Goal: Transaction & Acquisition: Purchase product/service

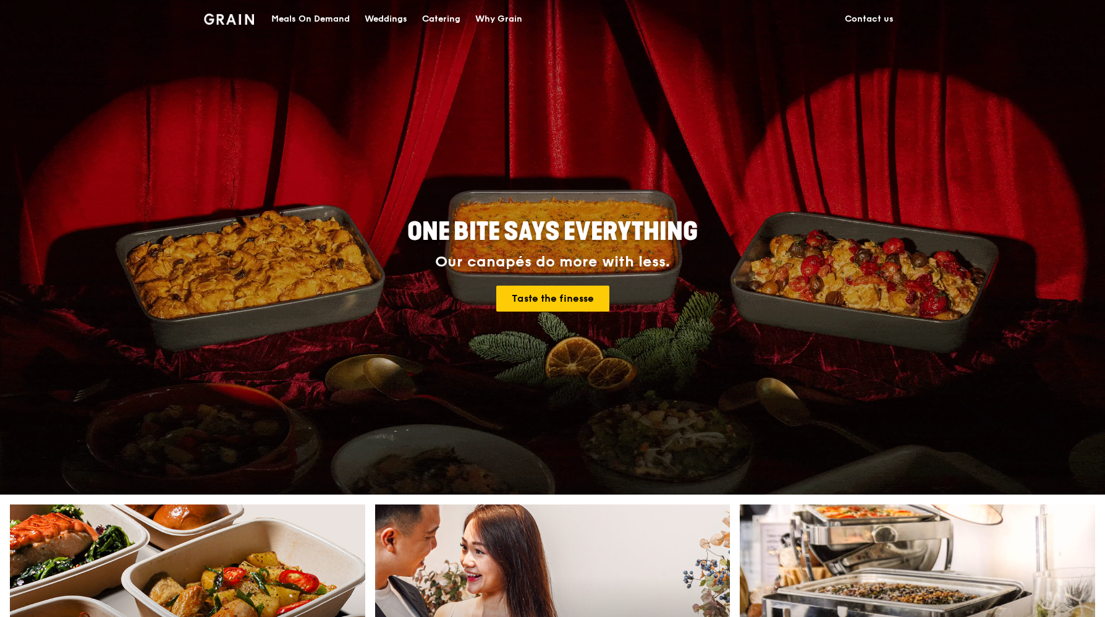
click at [396, 19] on div "Weddings" at bounding box center [386, 19] width 43 height 37
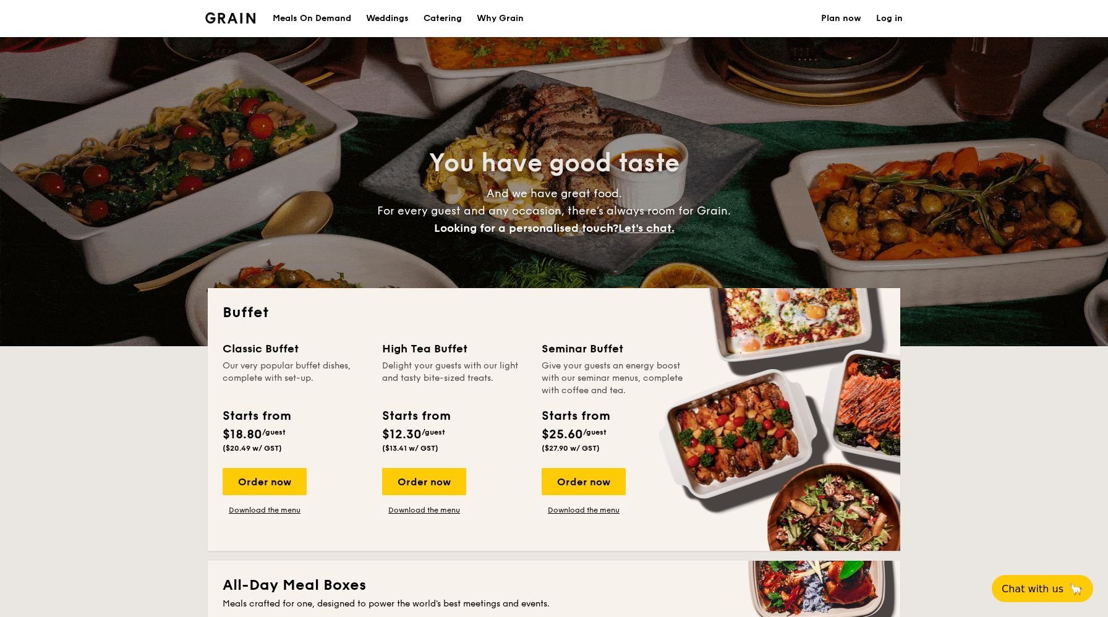
select select
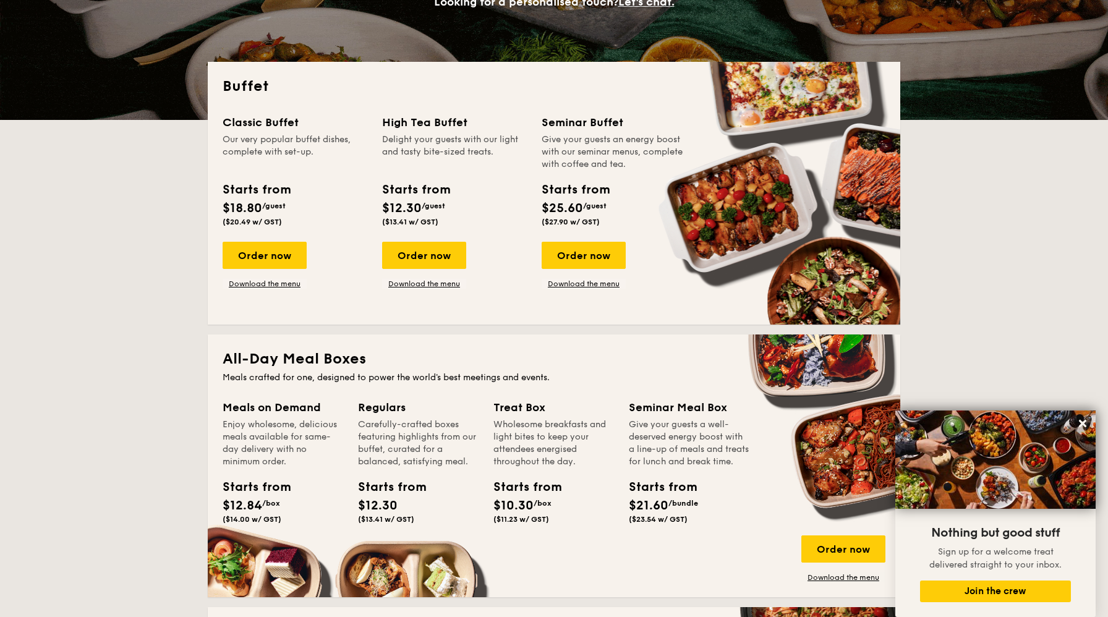
scroll to position [329, 0]
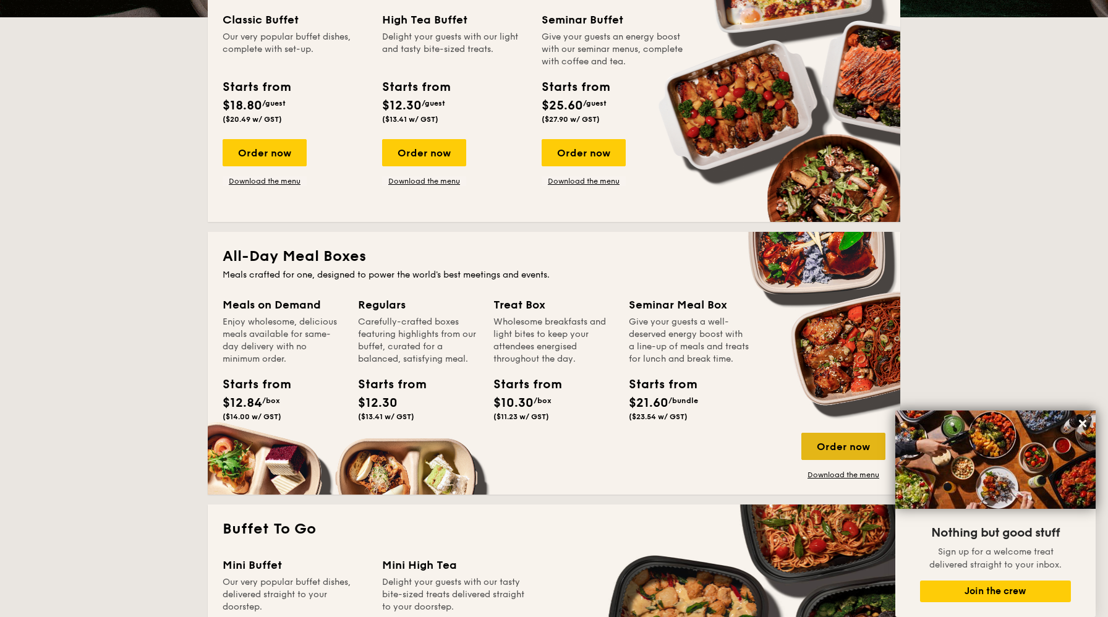
click at [855, 440] on div "Order now" at bounding box center [843, 446] width 84 height 27
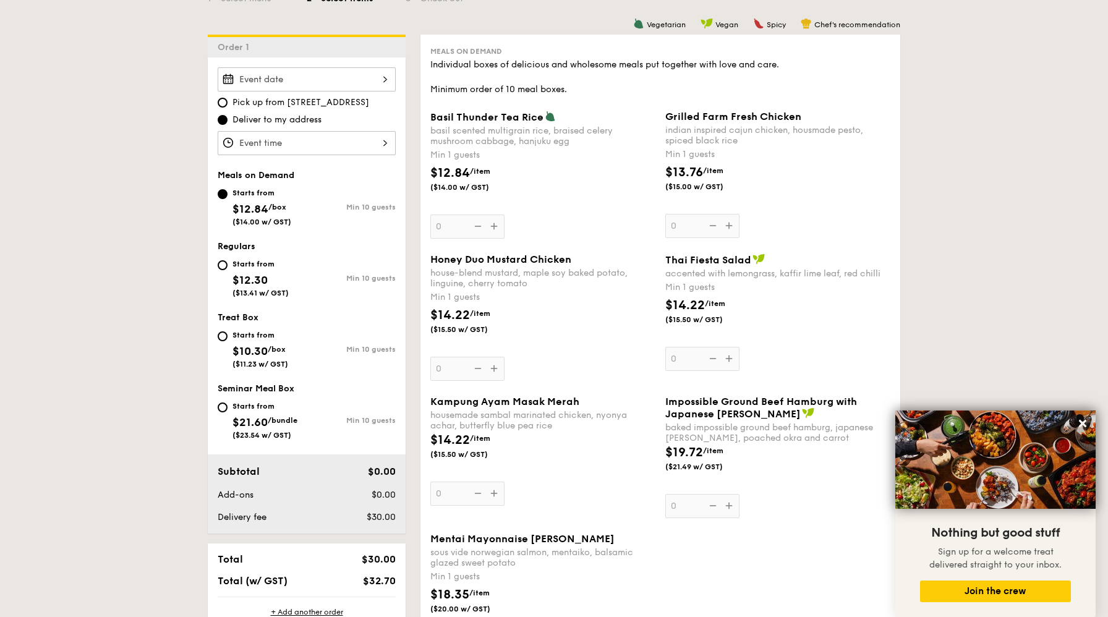
scroll to position [316, 0]
click at [253, 345] on span "$10.30" at bounding box center [249, 349] width 35 height 14
click at [227, 339] on input "Starts from $10.30 /box ($11.23 w/ GST) Min 10 guests" at bounding box center [223, 334] width 10 height 10
radio input "true"
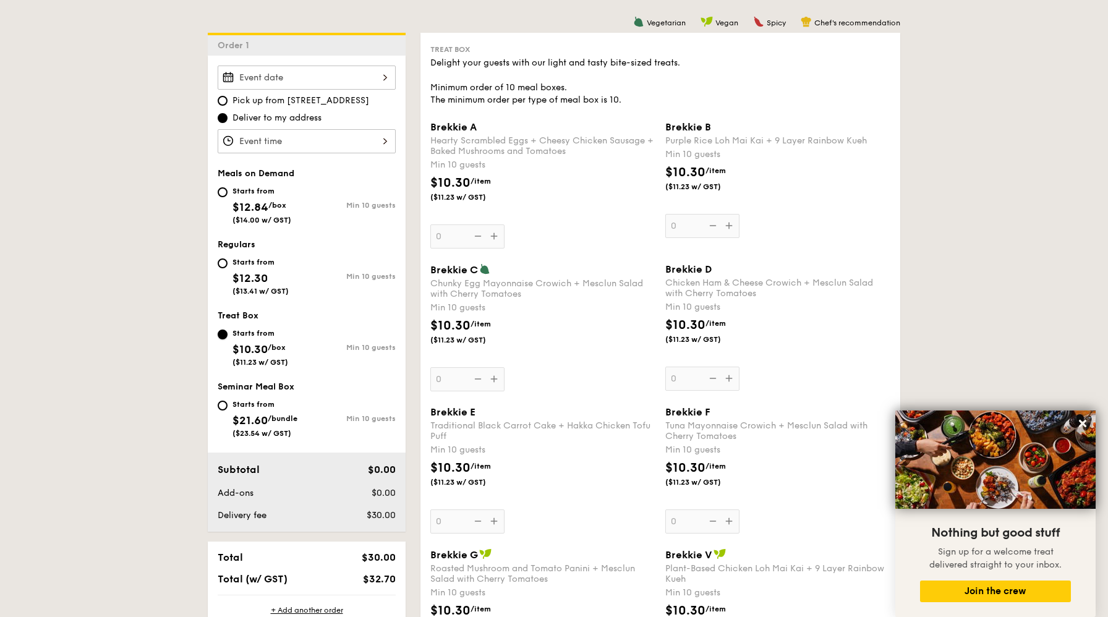
scroll to position [312, 0]
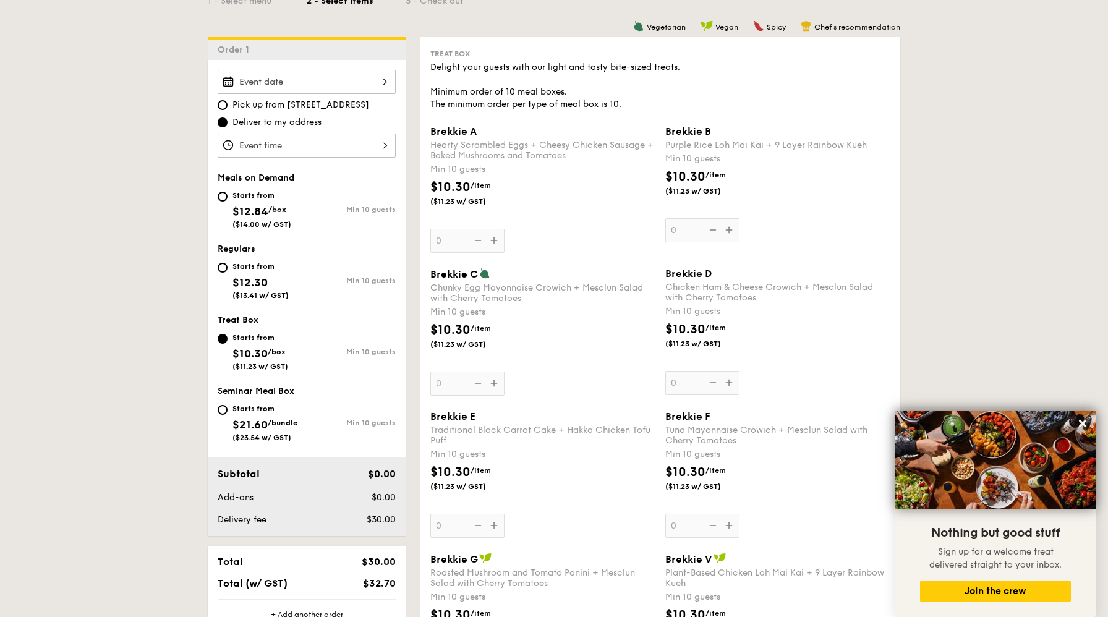
click at [704, 246] on div "Brekkie A Hearty Scrambled Eggs + Cheesy Chicken Sausage + Baked Mushrooms and …" at bounding box center [660, 196] width 470 height 142
click at [731, 232] on div "Brekkie B Purple Rice Loh Mai Kai + 9 Layer Rainbow Kueh Min 10 guests $10.30 /…" at bounding box center [777, 183] width 225 height 117
click at [731, 232] on input "0" at bounding box center [702, 230] width 74 height 24
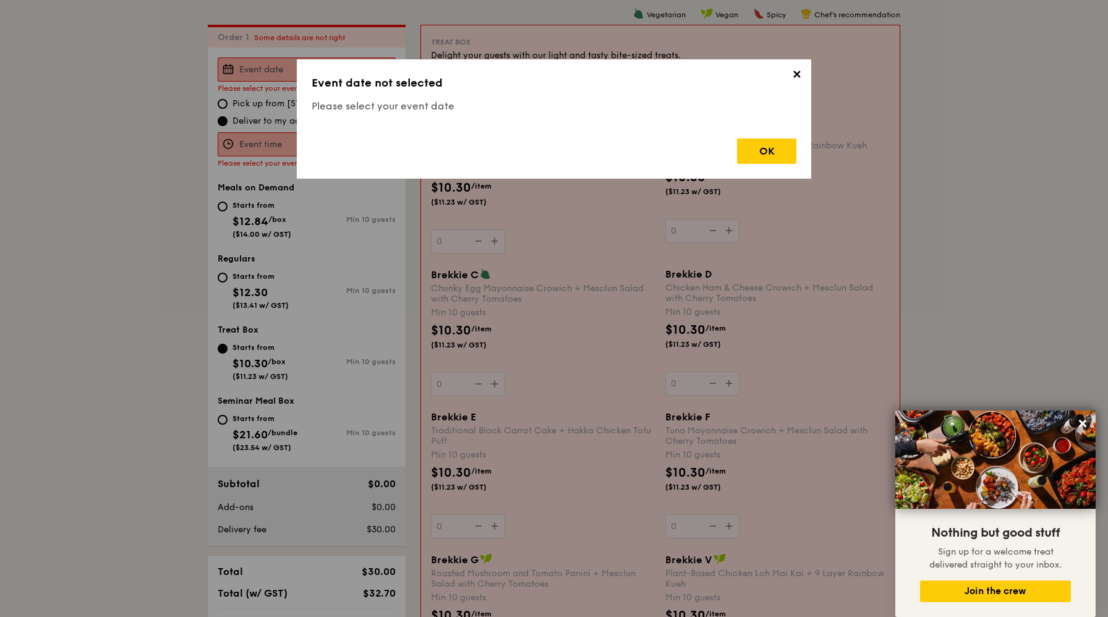
scroll to position [330, 0]
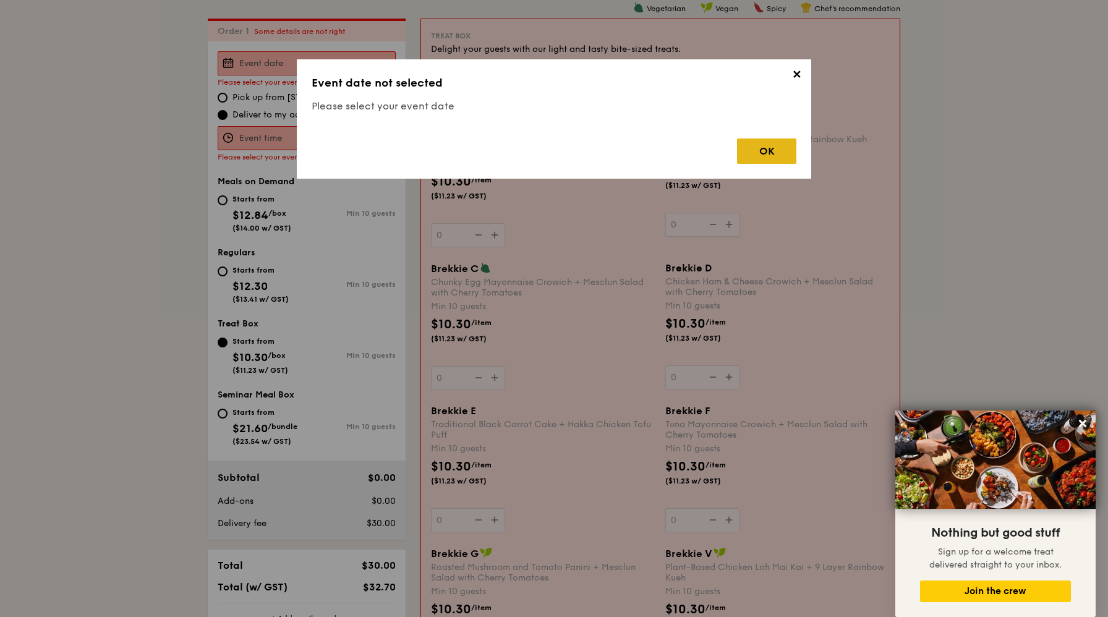
click at [771, 144] on div "OK" at bounding box center [766, 150] width 59 height 25
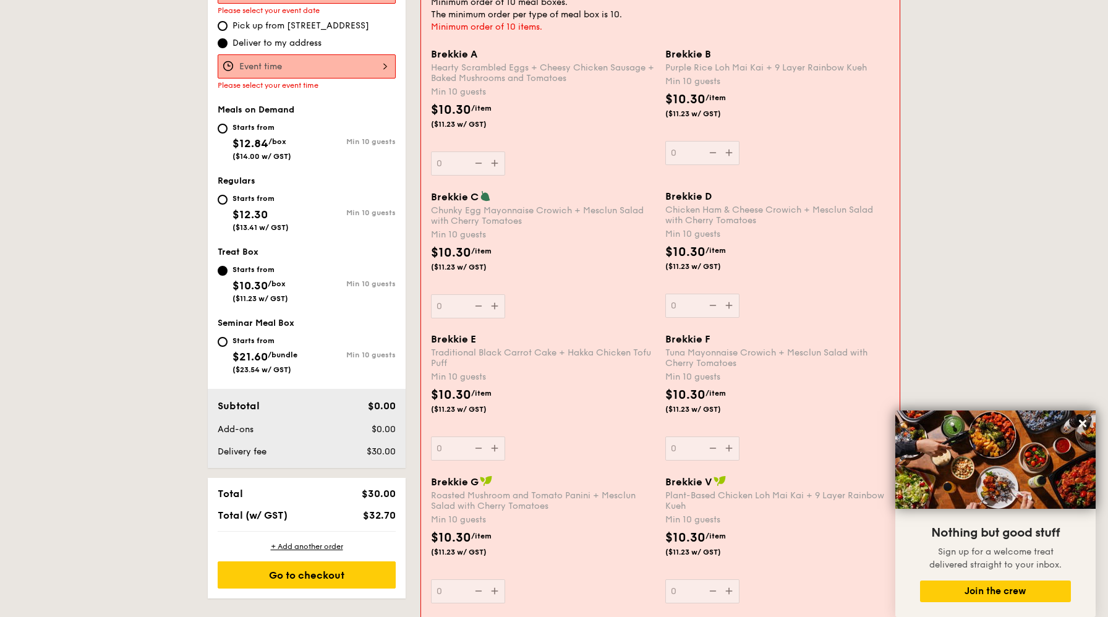
scroll to position [0, 0]
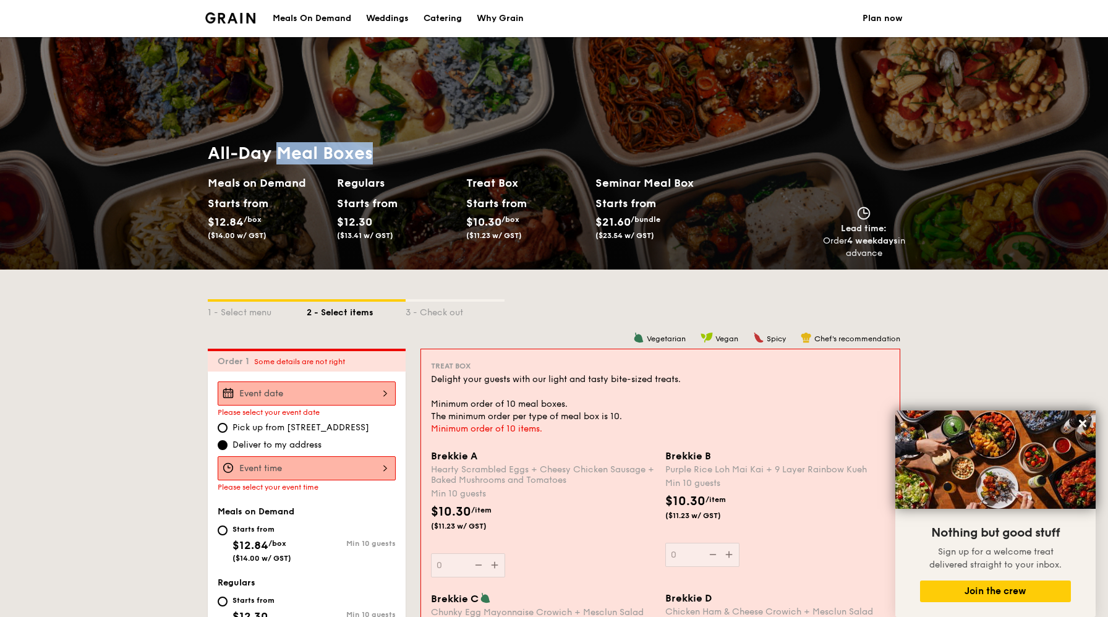
drag, startPoint x: 282, startPoint y: 150, endPoint x: 397, endPoint y: 146, distance: 115.1
click at [397, 146] on h1 "All-Day Meal Boxes" at bounding box center [466, 153] width 517 height 22
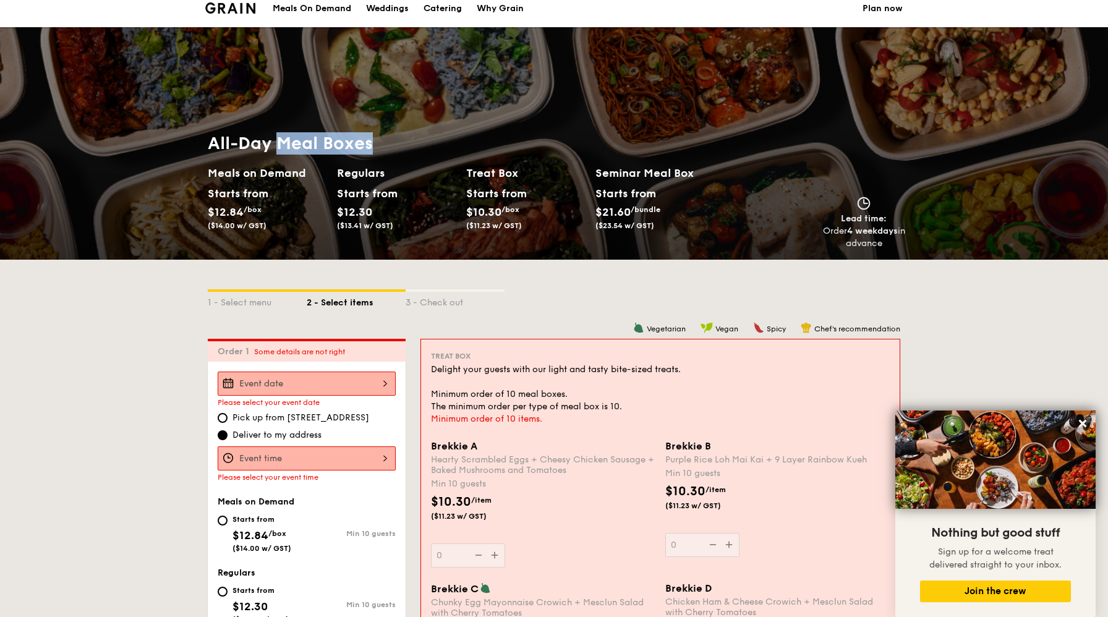
scroll to position [11, 0]
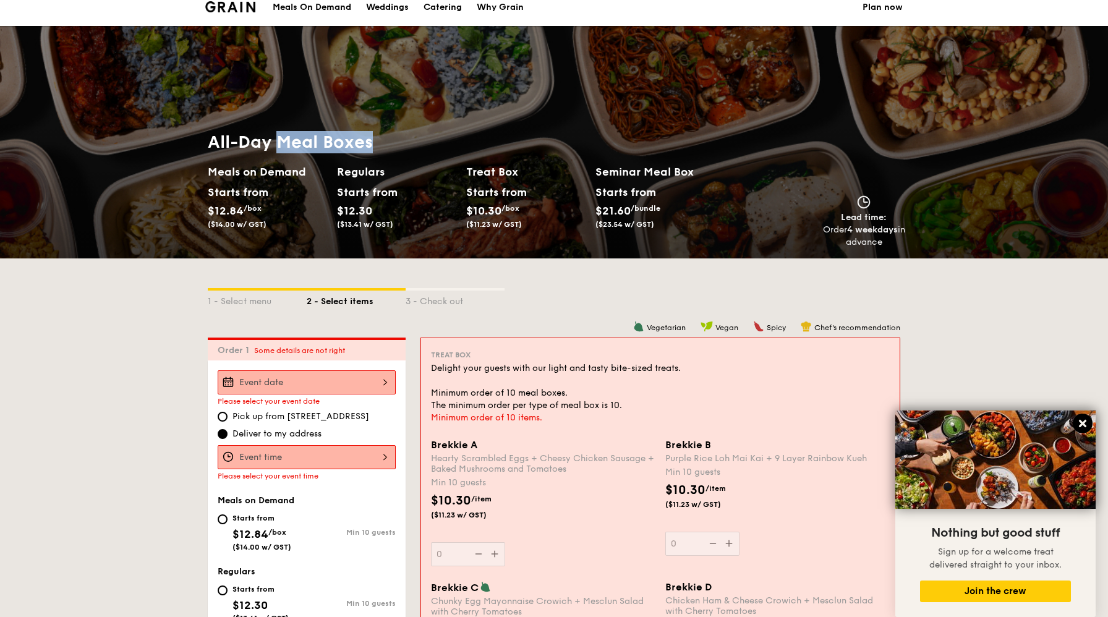
click at [1080, 422] on icon at bounding box center [1082, 423] width 7 height 7
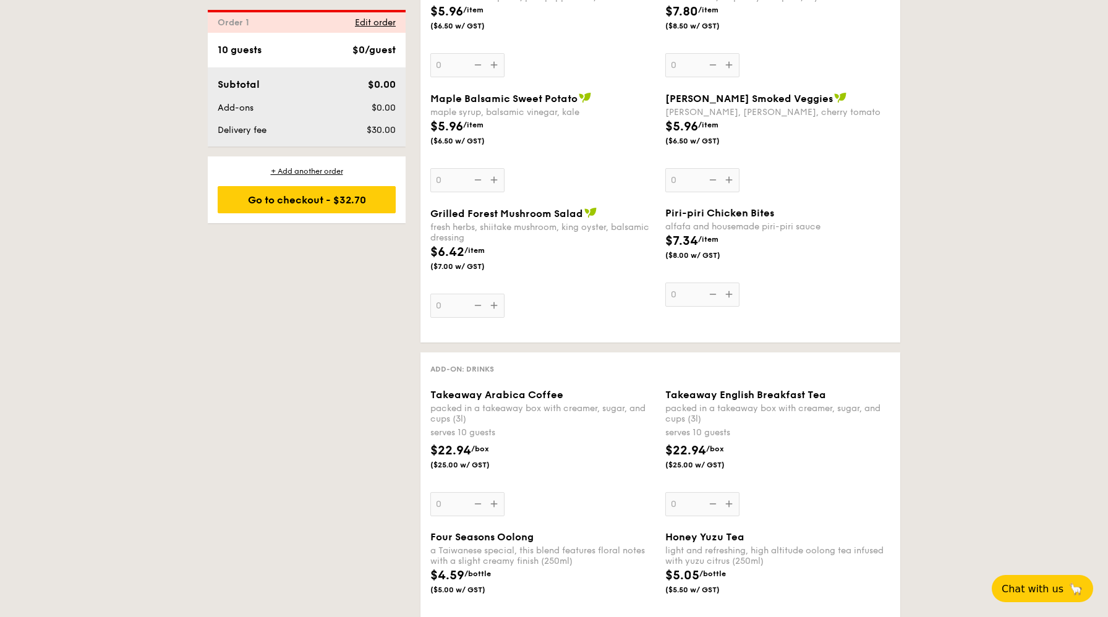
scroll to position [1772, 0]
